Goal: Task Accomplishment & Management: Complete application form

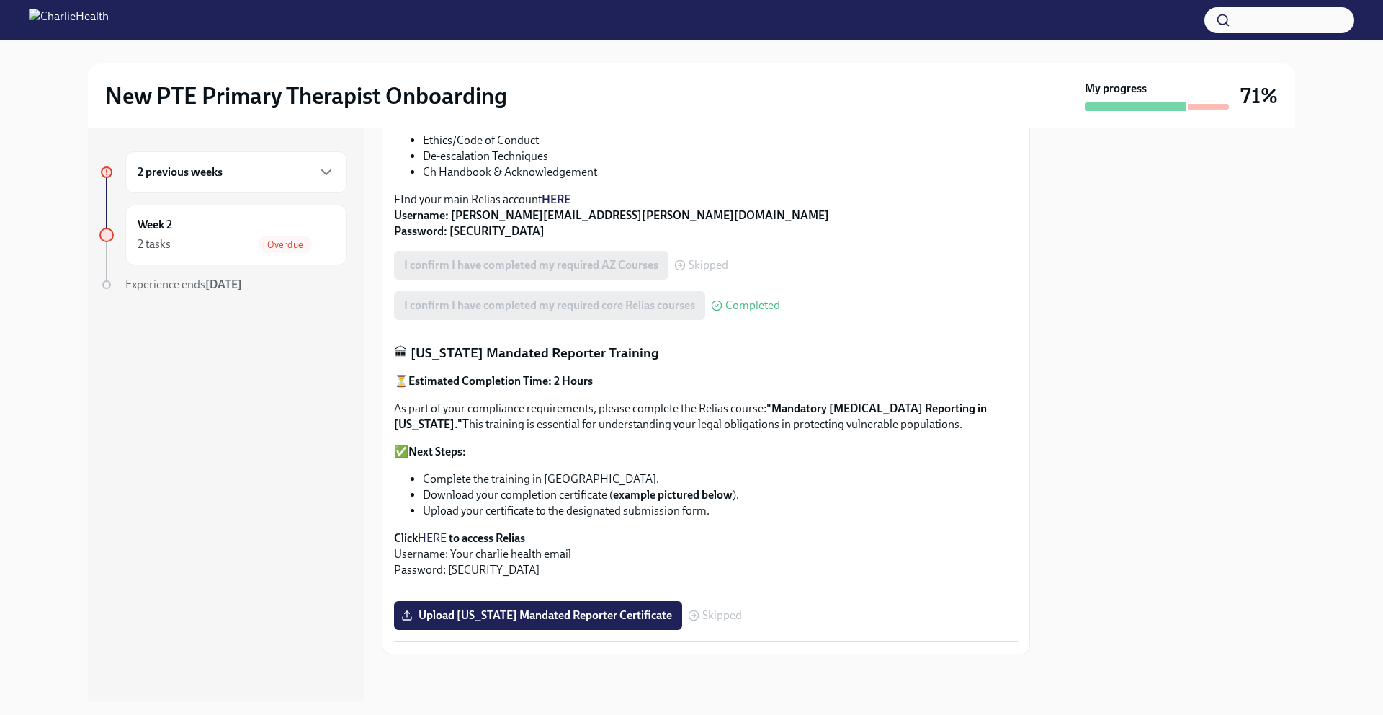
scroll to position [936, 0]
click at [532, 612] on span "Upload [US_STATE] Mandated Reporter Certificate" at bounding box center [538, 615] width 268 height 14
click at [0, 0] on input "Upload [US_STATE] Mandated Reporter Certificate" at bounding box center [0, 0] width 0 height 0
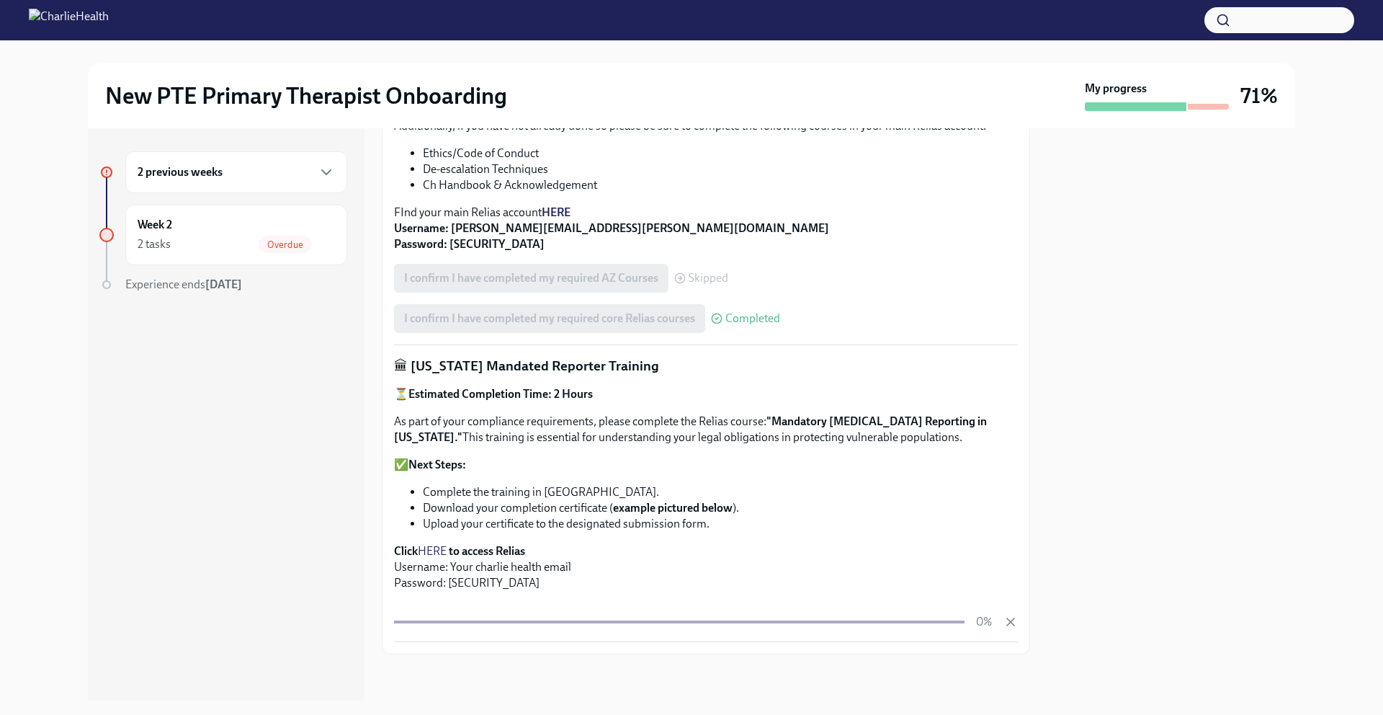
scroll to position [923, 0]
click at [1195, 433] on div at bounding box center [1171, 414] width 248 height 572
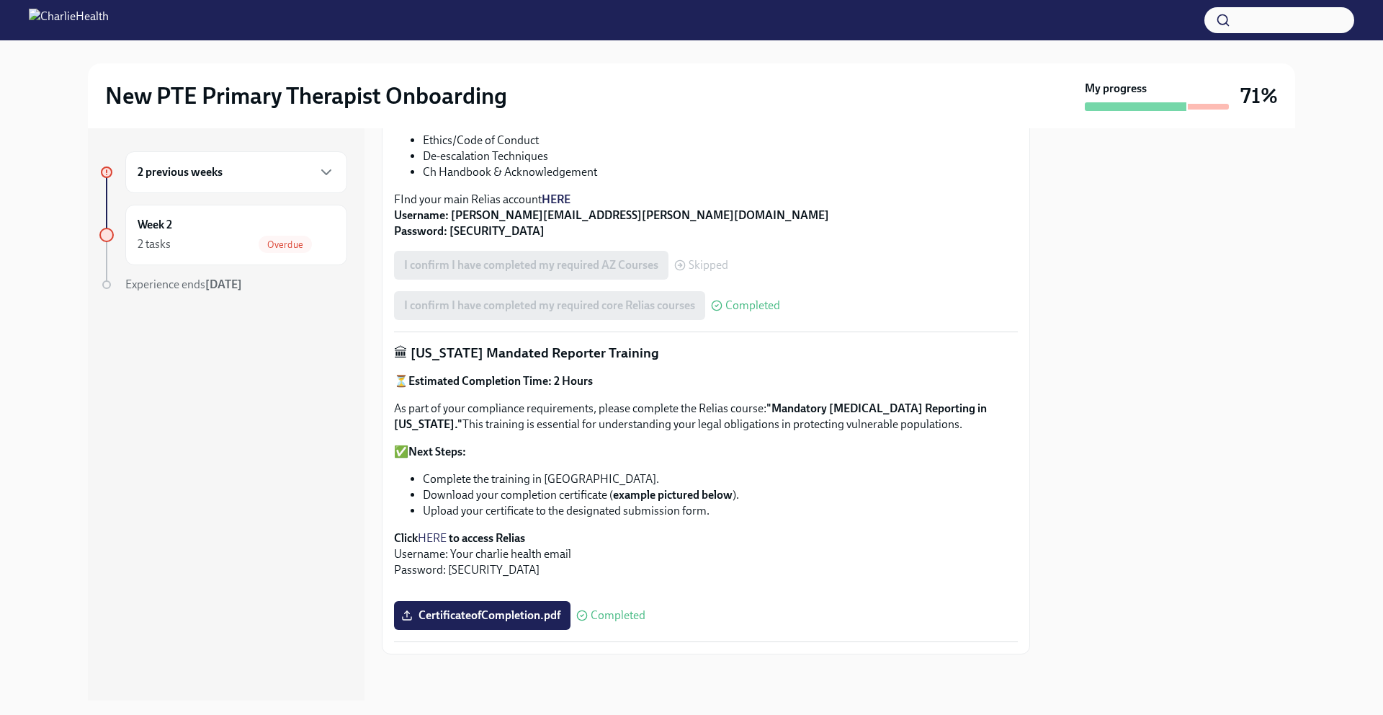
scroll to position [936, 0]
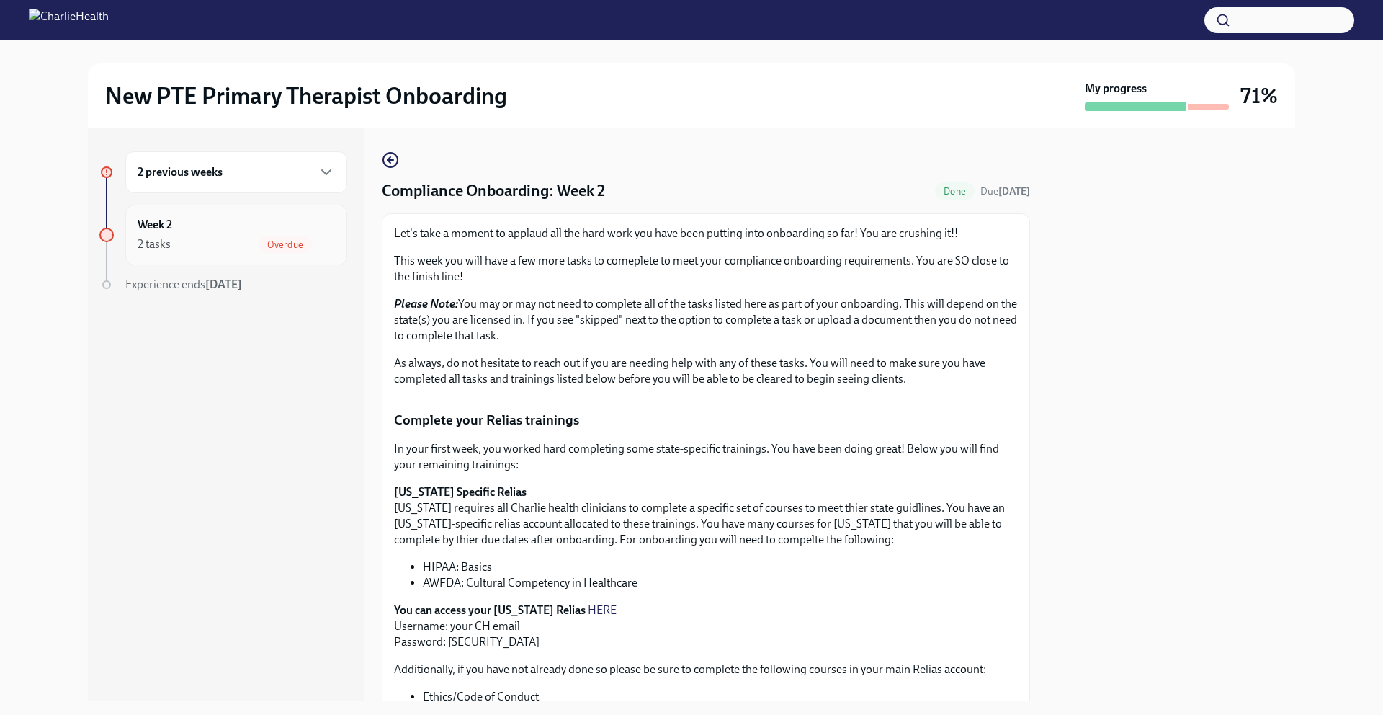
click at [254, 242] on div "2 tasks Overdue" at bounding box center [236, 244] width 197 height 17
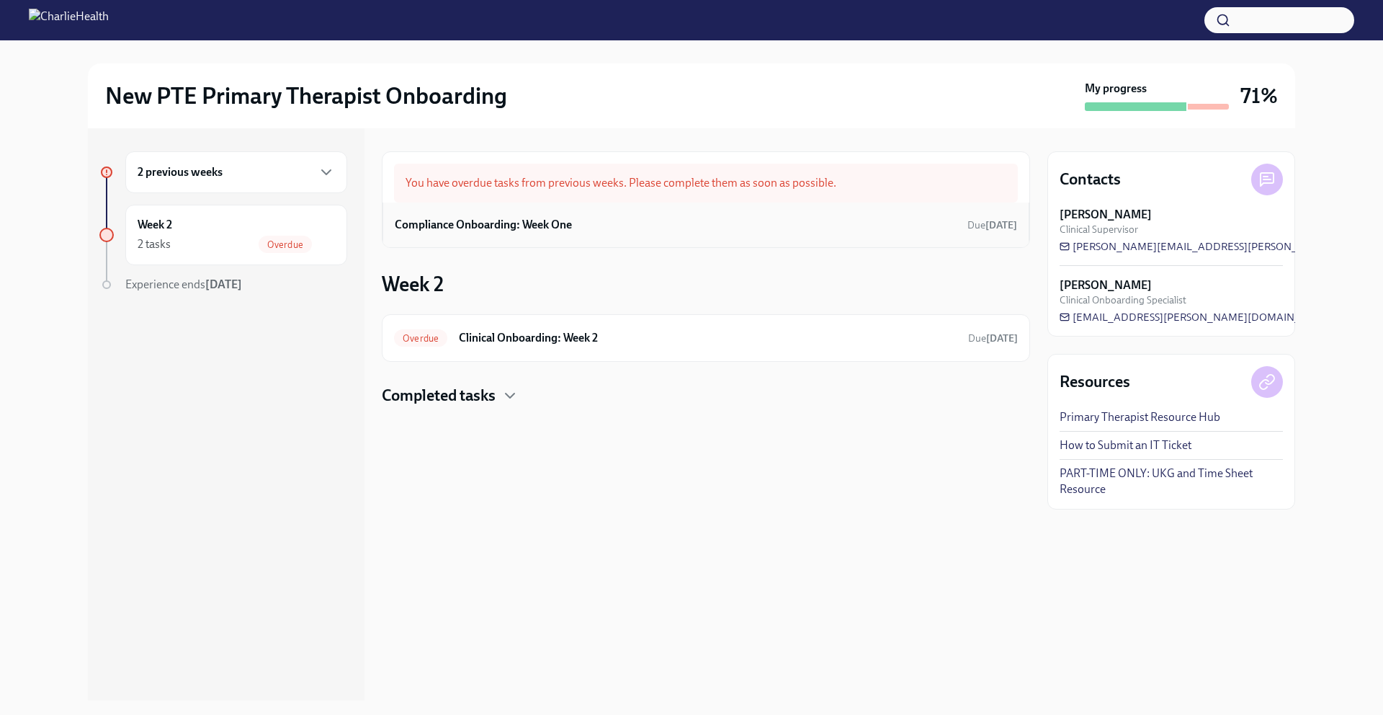
click at [724, 218] on div "Compliance Onboarding: Week One Due [DATE]" at bounding box center [706, 225] width 622 height 22
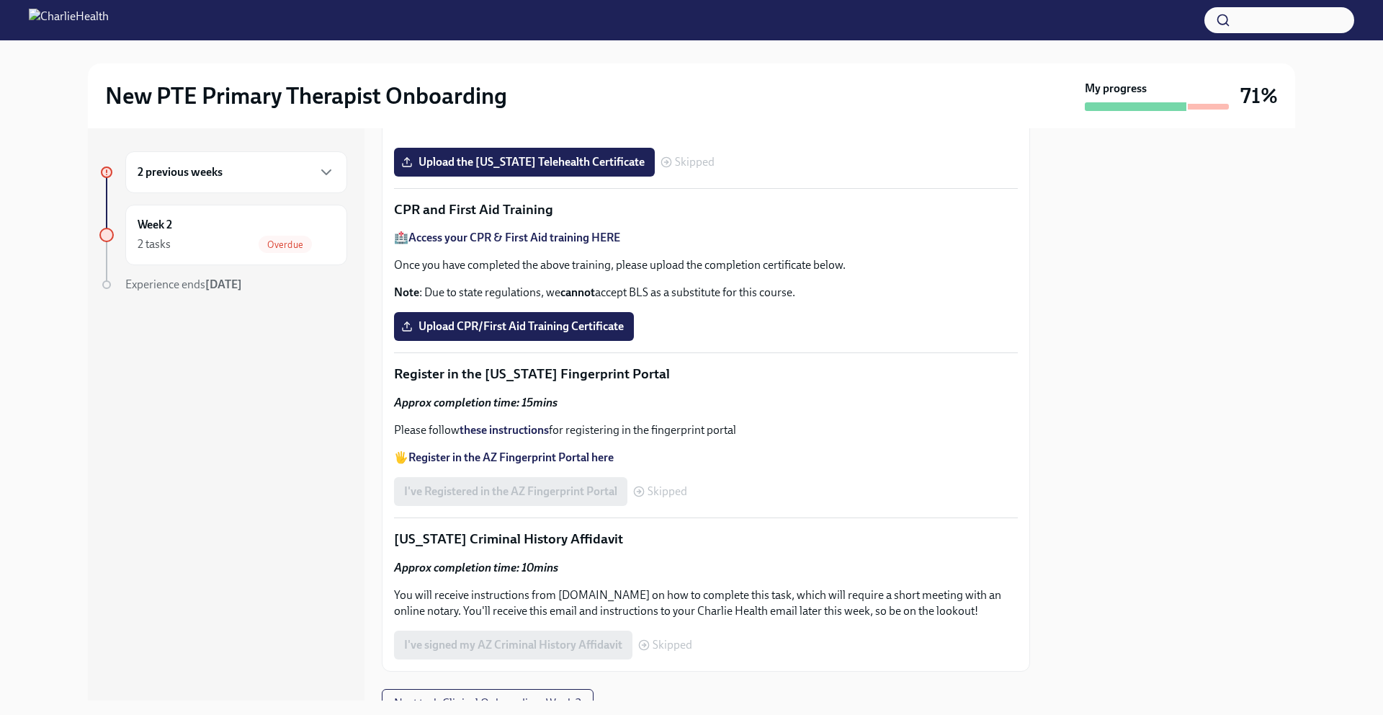
scroll to position [641, 0]
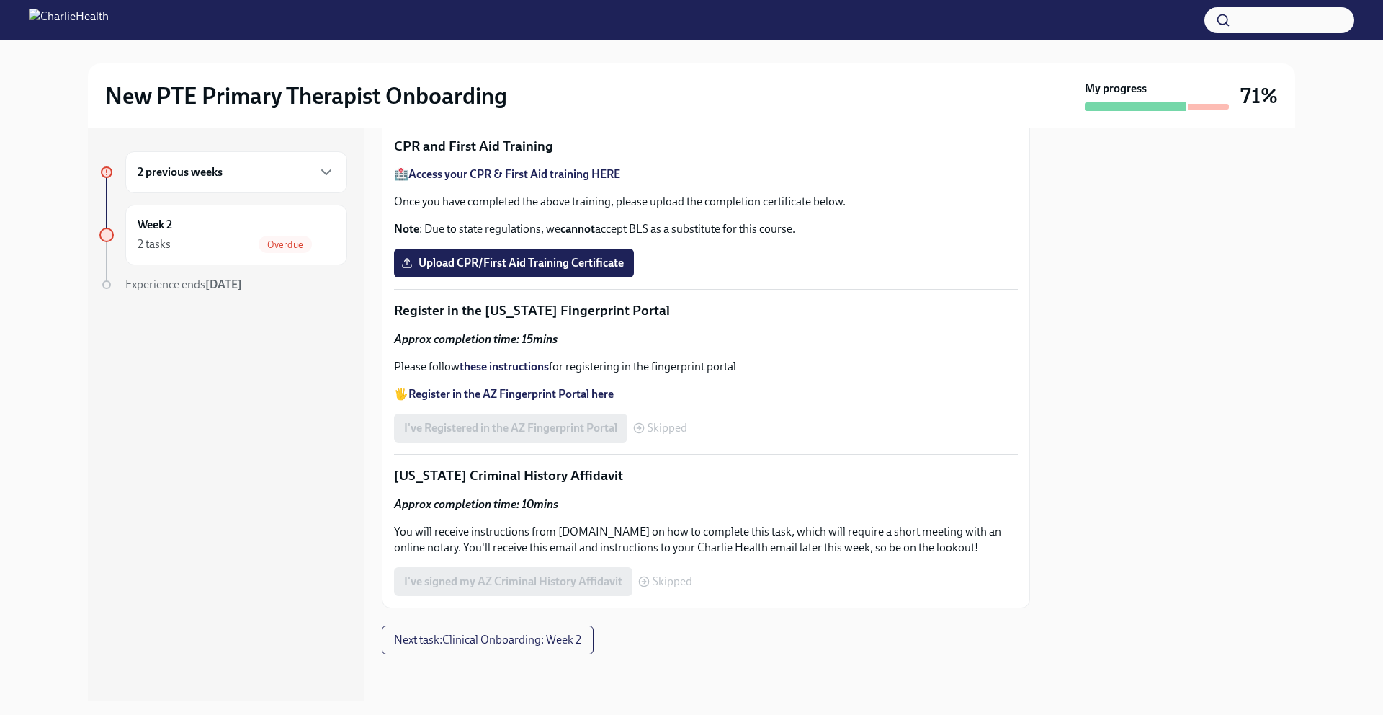
click at [514, 106] on span "Upload the [US_STATE] Telehealth Certificate" at bounding box center [524, 98] width 241 height 14
click at [0, 0] on input "Upload the [US_STATE] Telehealth Certificate" at bounding box center [0, 0] width 0 height 0
click at [465, 181] on strong "Access your CPR & First Aid training HERE" at bounding box center [514, 174] width 212 height 14
click at [478, 270] on span "Upload CPR/First Aid Training Certificate" at bounding box center [514, 263] width 220 height 14
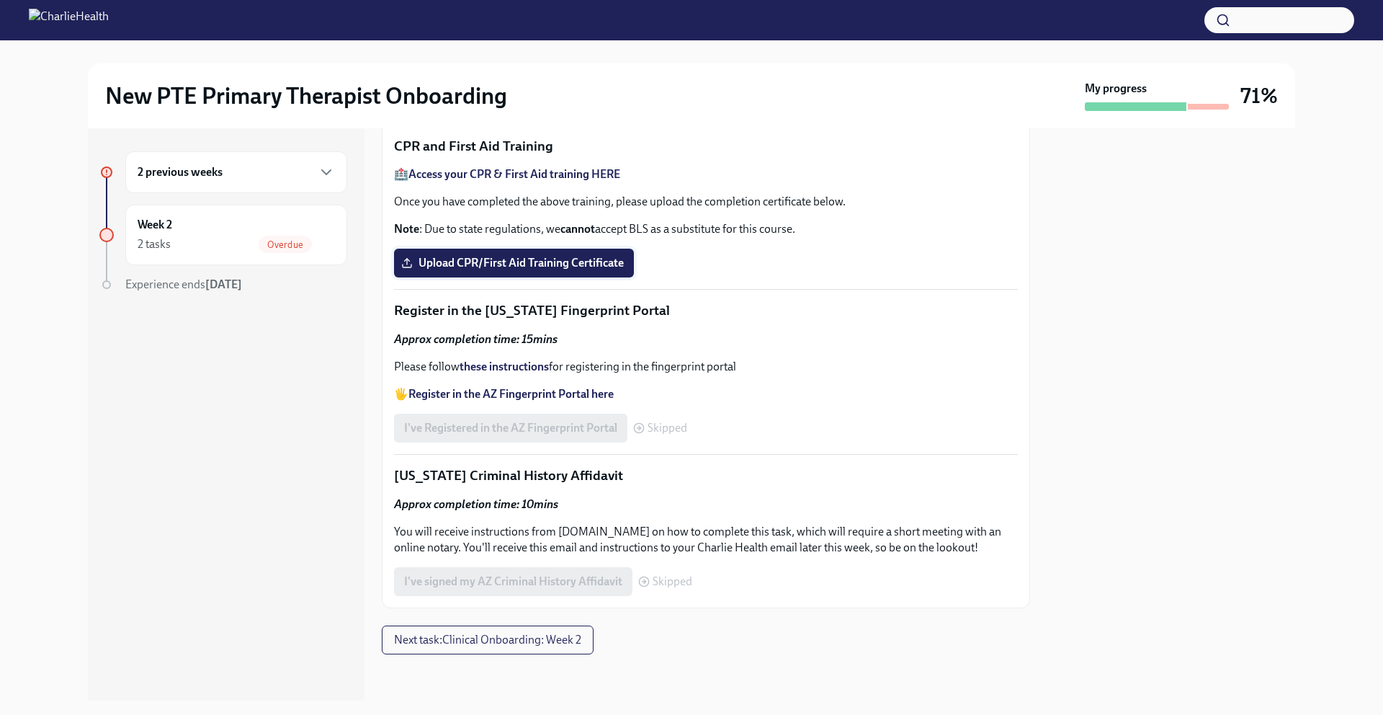
click at [0, 0] on input "Upload CPR/First Aid Training Certificate" at bounding box center [0, 0] width 0 height 0
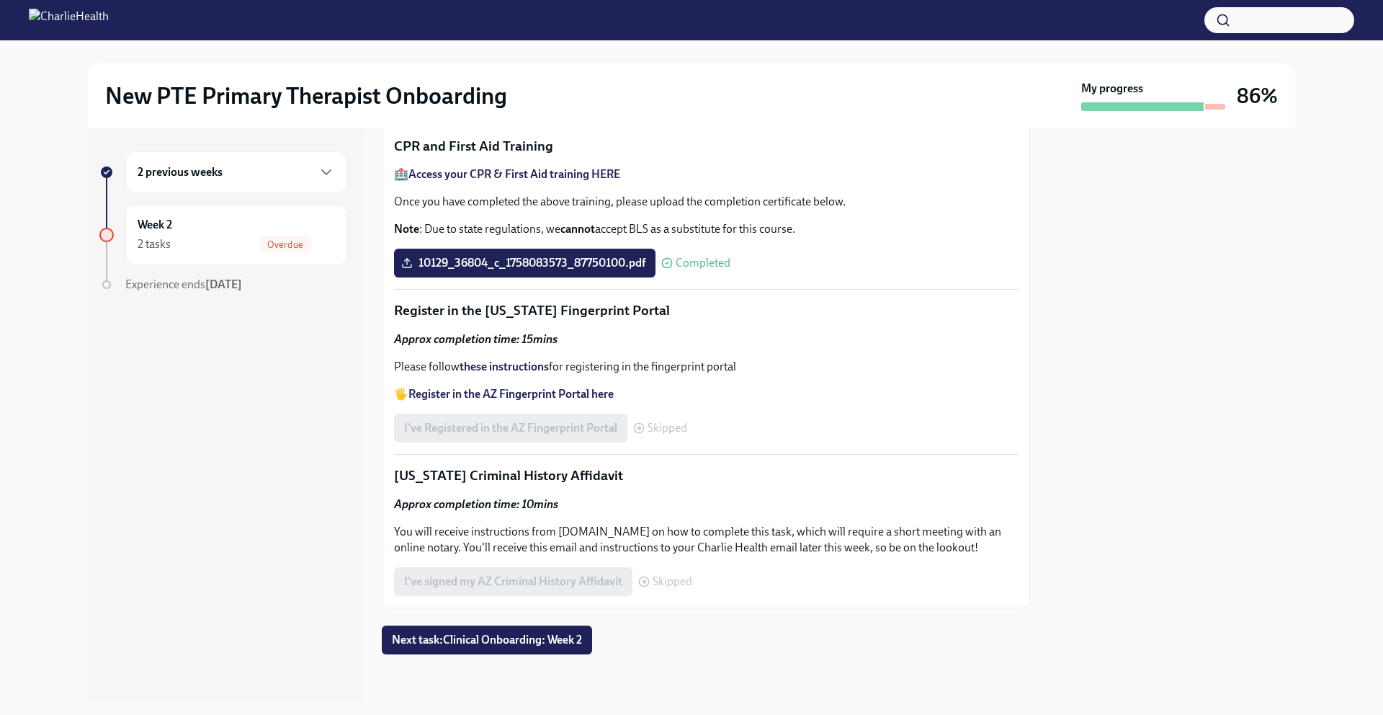
click at [1152, 423] on div at bounding box center [1171, 414] width 248 height 572
click at [197, 234] on div "Week 2 2 tasks Overdue" at bounding box center [236, 235] width 197 height 36
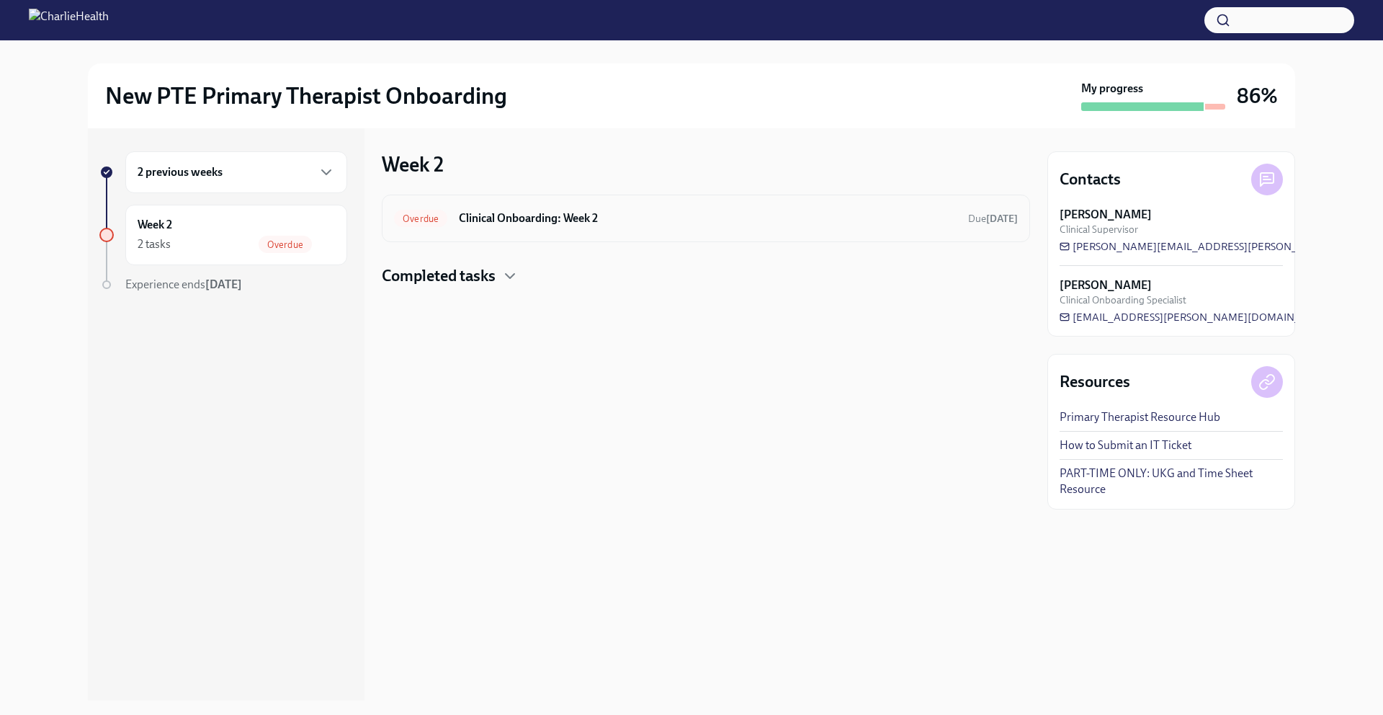
click at [554, 218] on h6 "Clinical Onboarding: Week 2" at bounding box center [708, 218] width 498 height 16
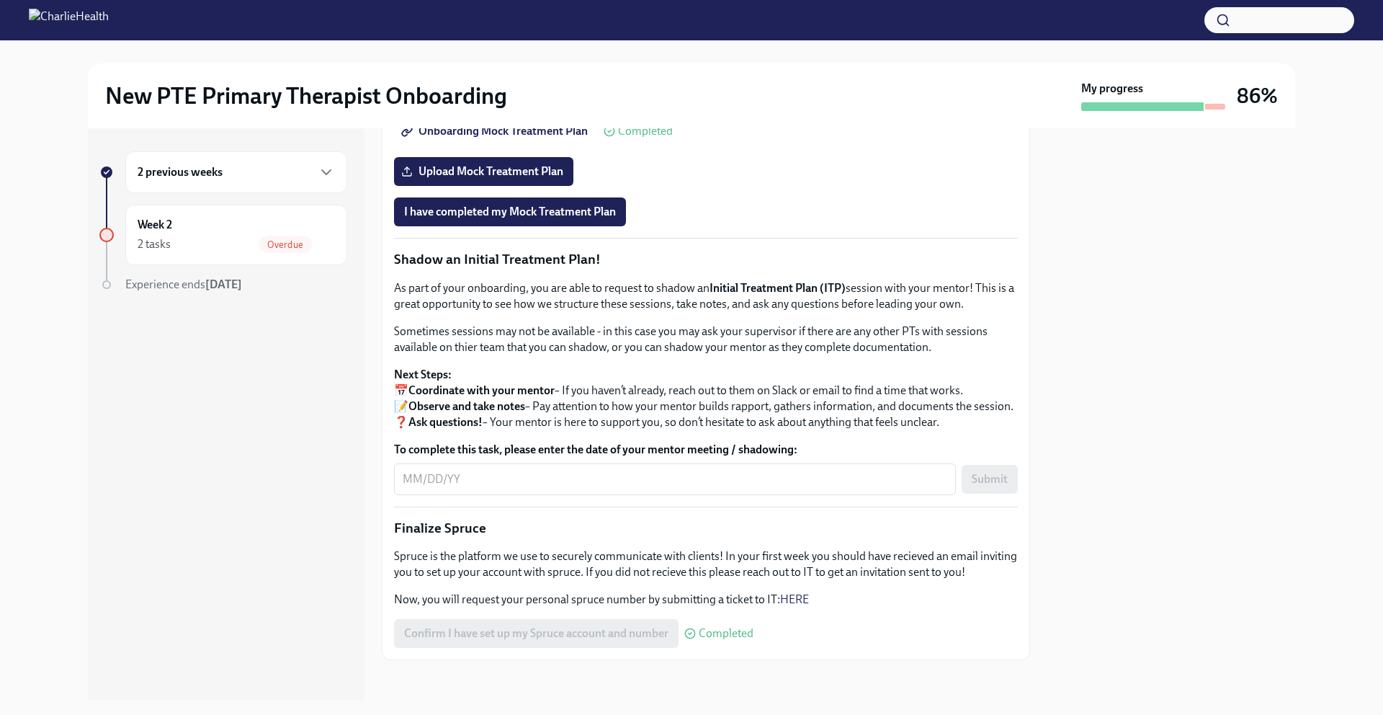
scroll to position [1082, 0]
